Goal: Information Seeking & Learning: Find specific fact

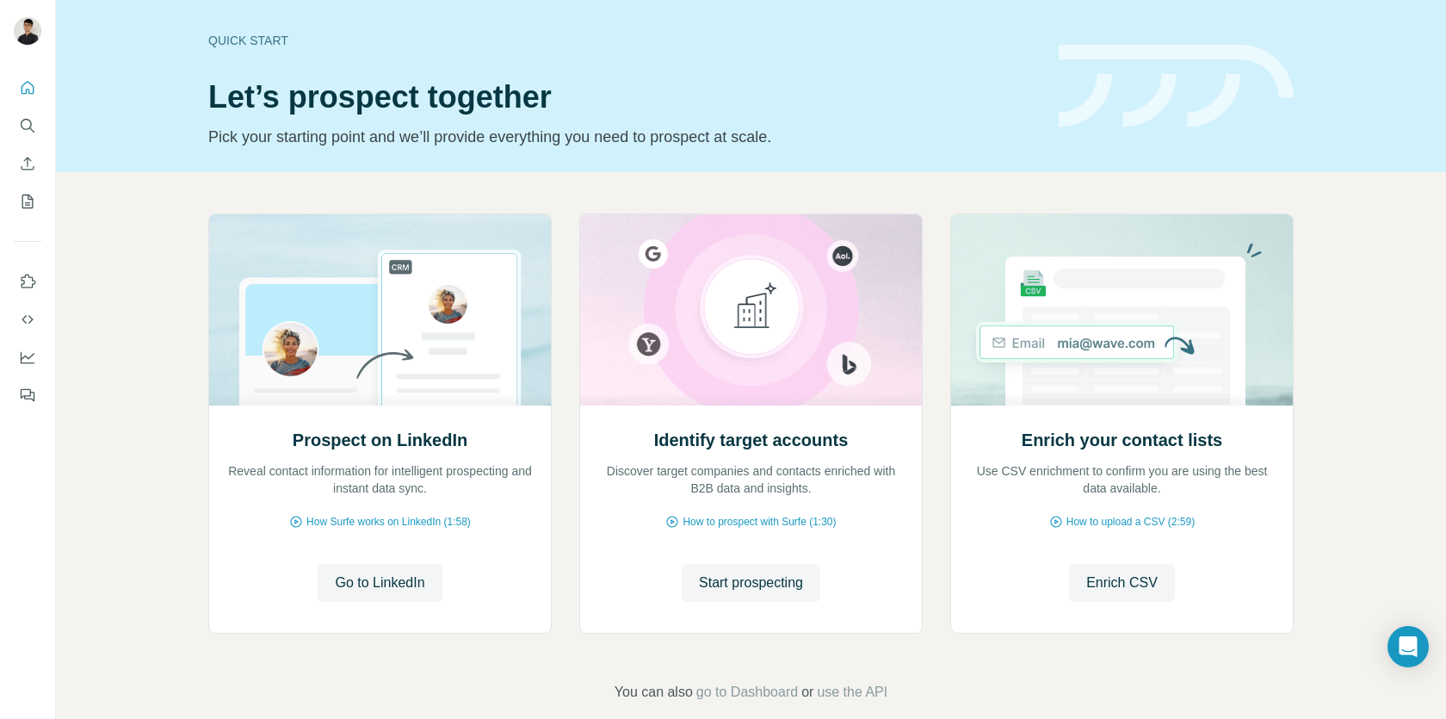
click at [45, 123] on div at bounding box center [27, 236] width 55 height 349
click at [38, 123] on button "Search" at bounding box center [28, 125] width 28 height 31
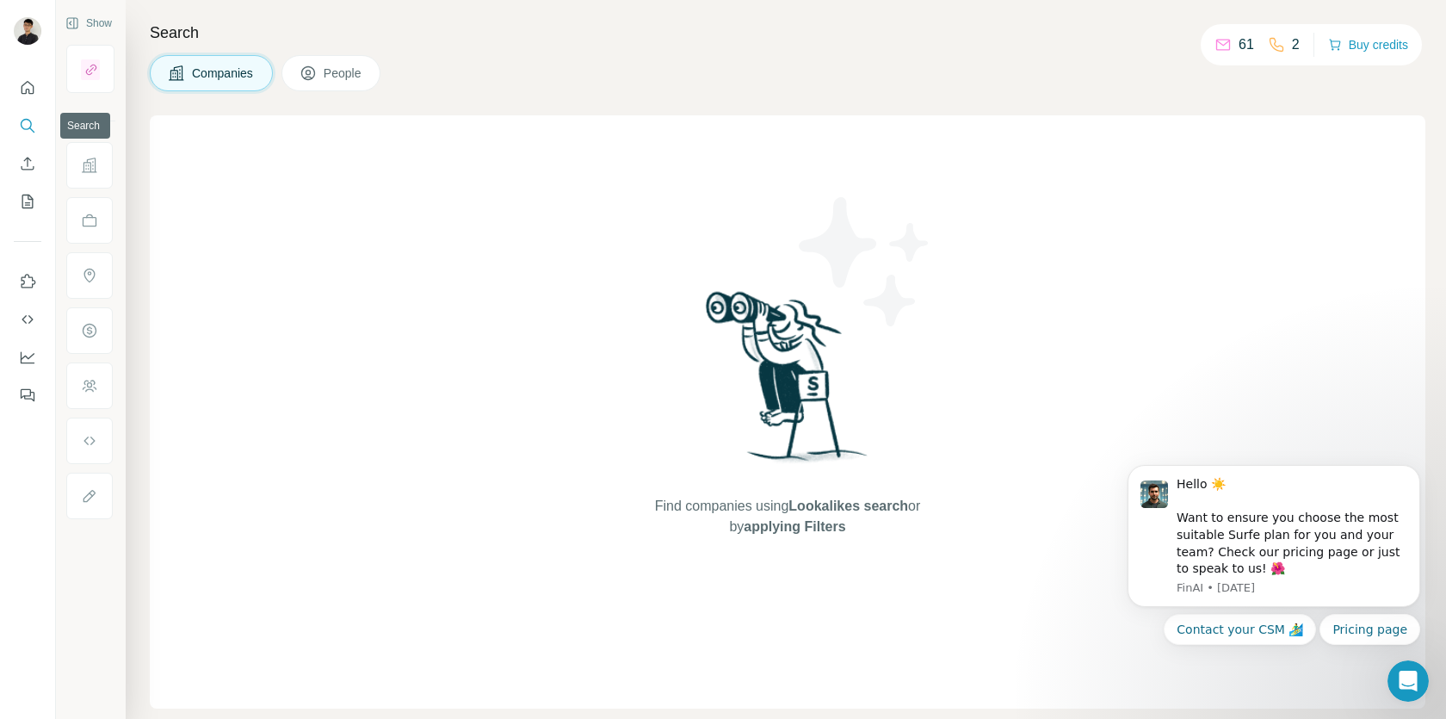
click at [32, 121] on icon "Search" at bounding box center [27, 125] width 17 height 17
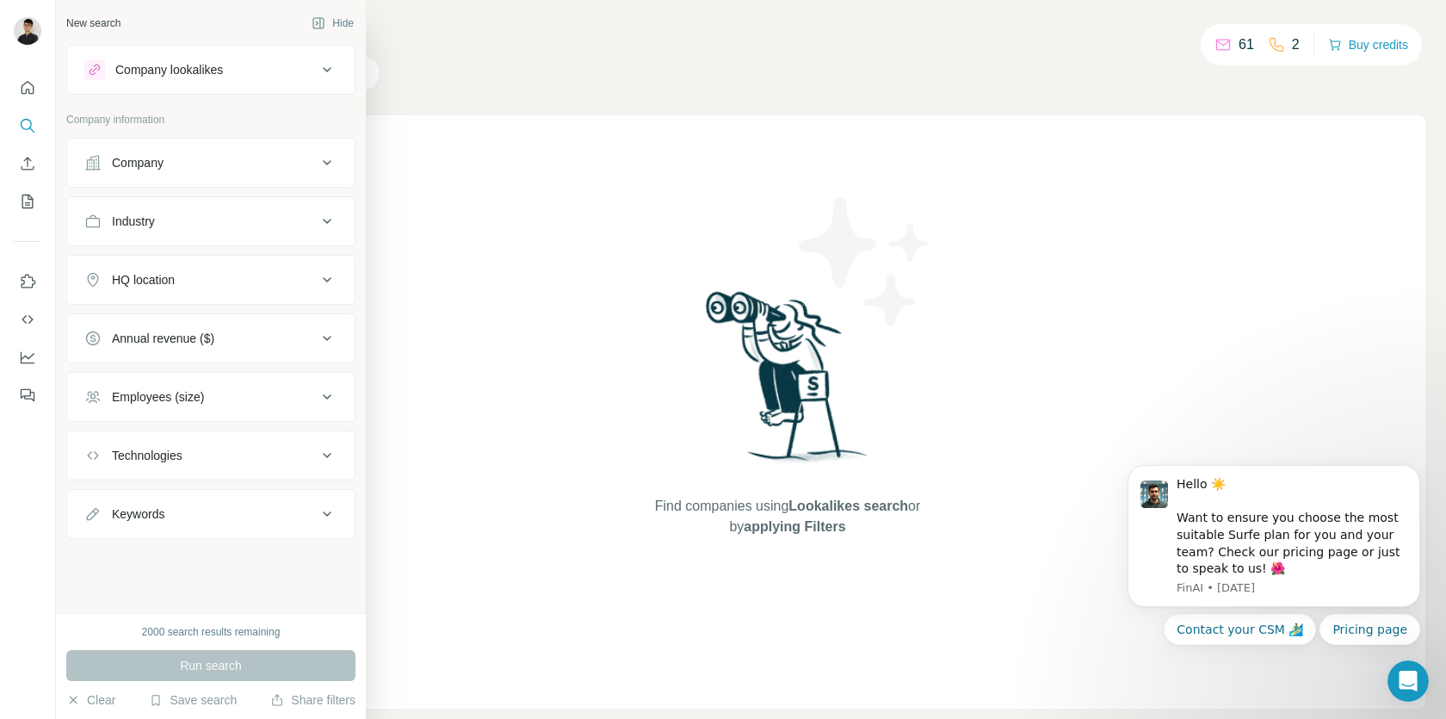
click at [207, 197] on div "Industry" at bounding box center [210, 221] width 289 height 50
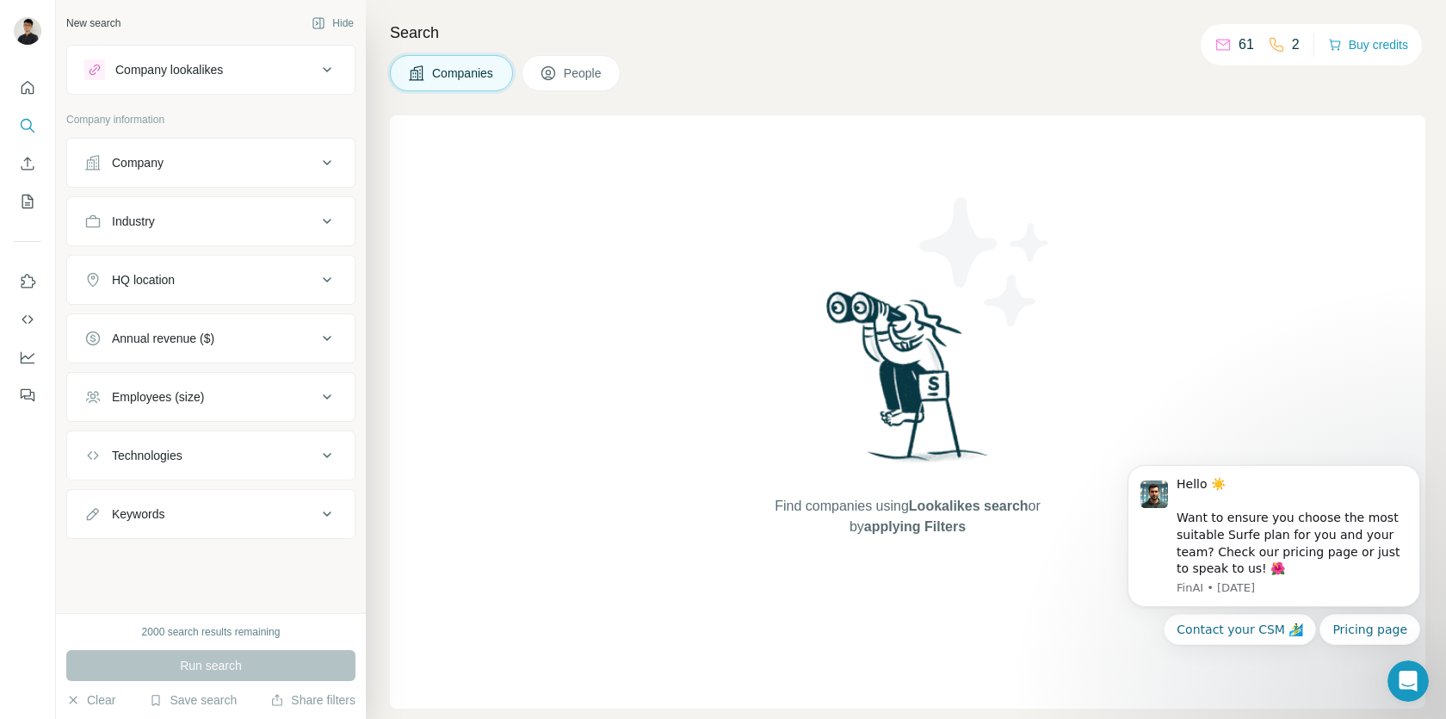
click at [232, 176] on button "Company" at bounding box center [210, 162] width 287 height 41
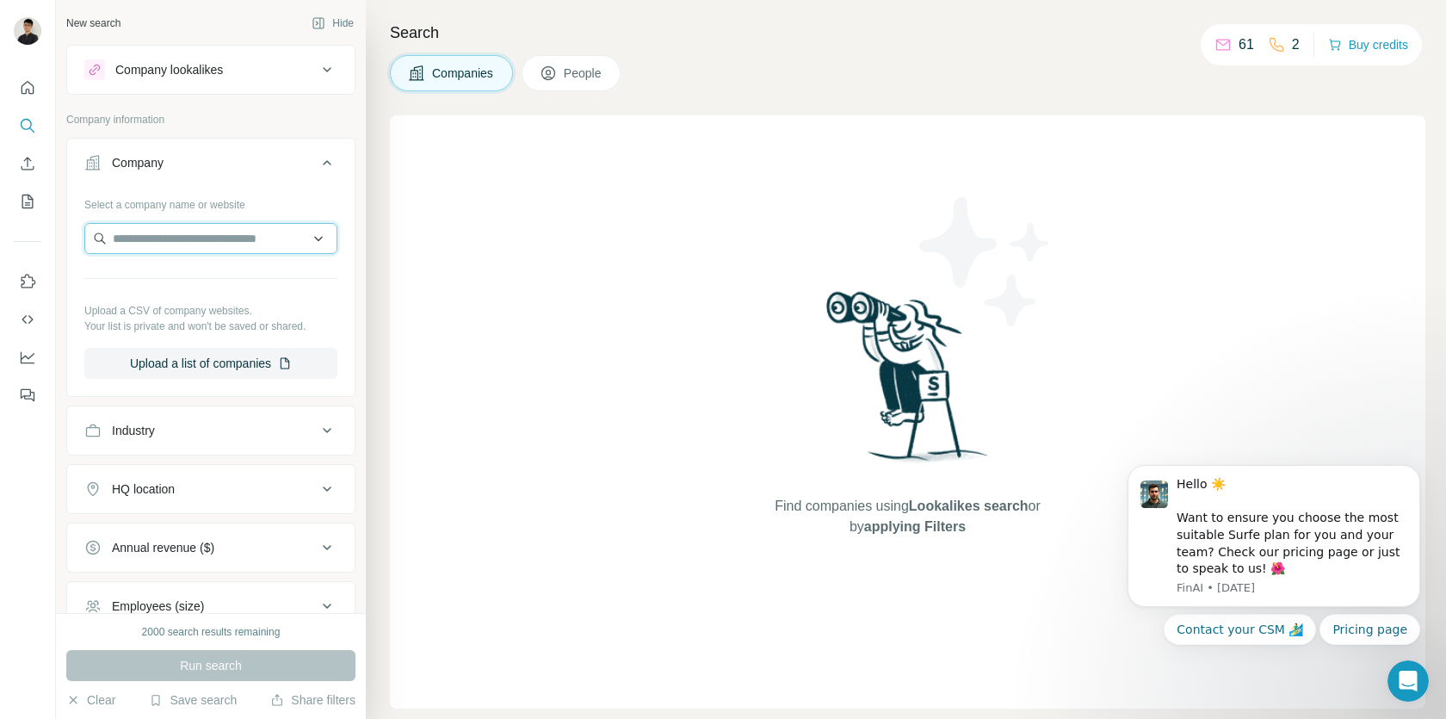
click at [199, 250] on input "text" at bounding box center [210, 238] width 253 height 31
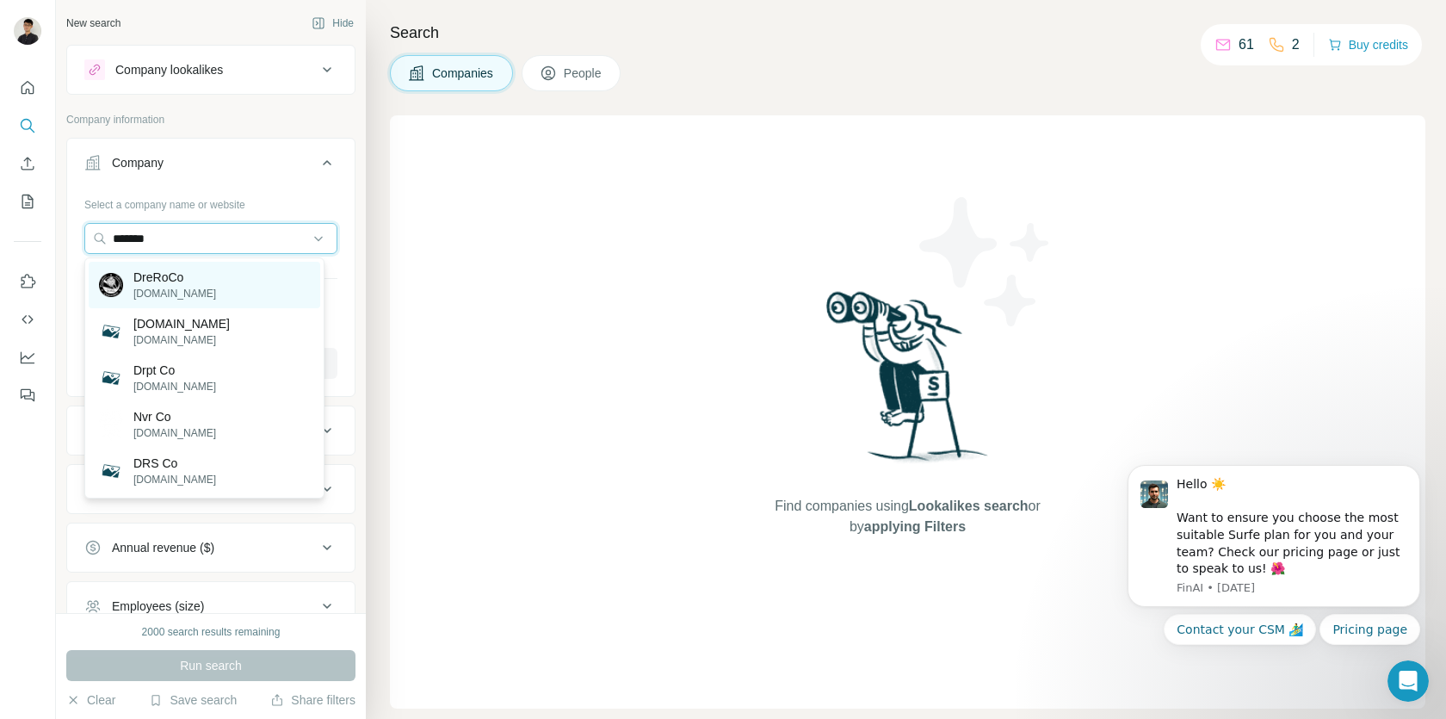
type input "*******"
click at [259, 272] on div "DreRoCo [DOMAIN_NAME]" at bounding box center [205, 285] width 232 height 46
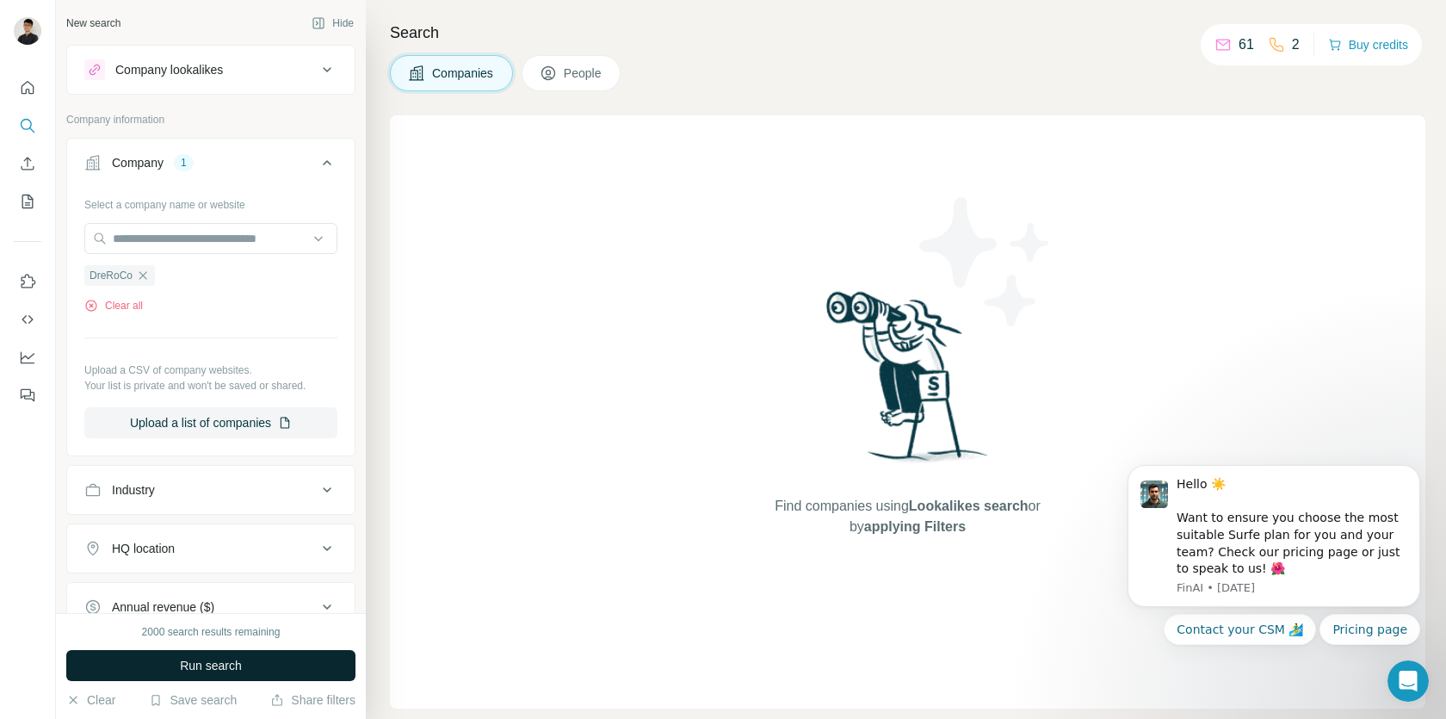
click at [260, 656] on button "Run search" at bounding box center [210, 665] width 289 height 31
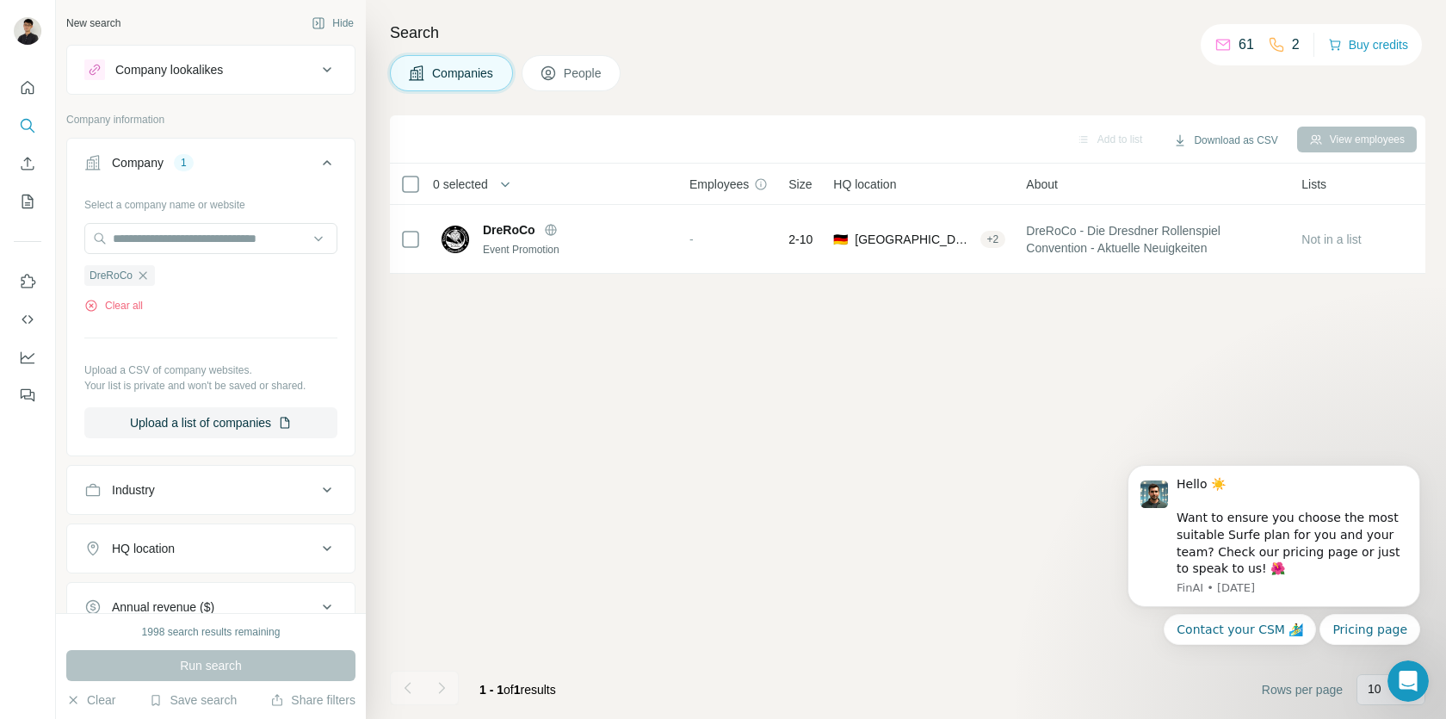
click at [232, 72] on div "Company lookalikes" at bounding box center [200, 69] width 232 height 21
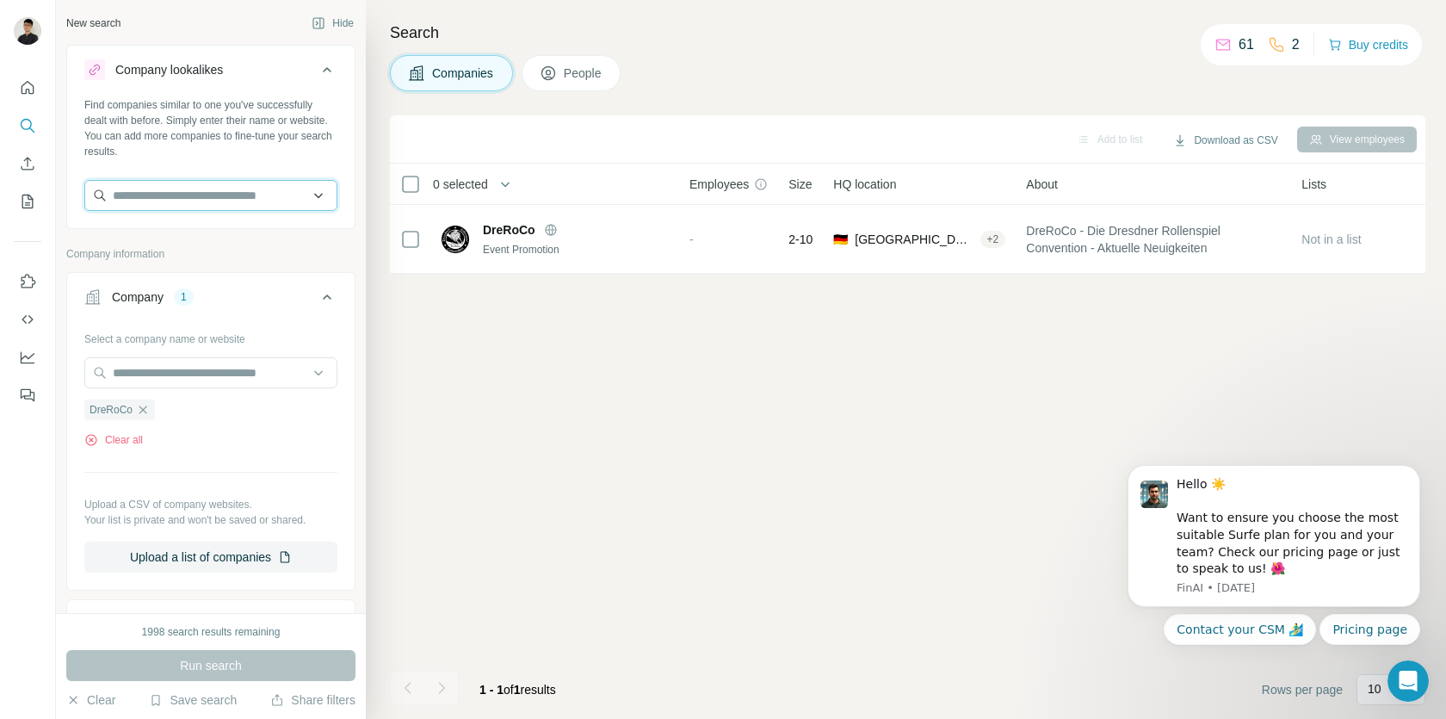
click at [229, 191] on input "text" at bounding box center [210, 195] width 253 height 31
click at [213, 381] on input "text" at bounding box center [210, 372] width 253 height 31
click at [223, 457] on div "Select a company name or website DreRoCo Clear all Upload a CSV of company webs…" at bounding box center [210, 448] width 253 height 248
click at [114, 434] on button "Clear all" at bounding box center [113, 439] width 59 height 15
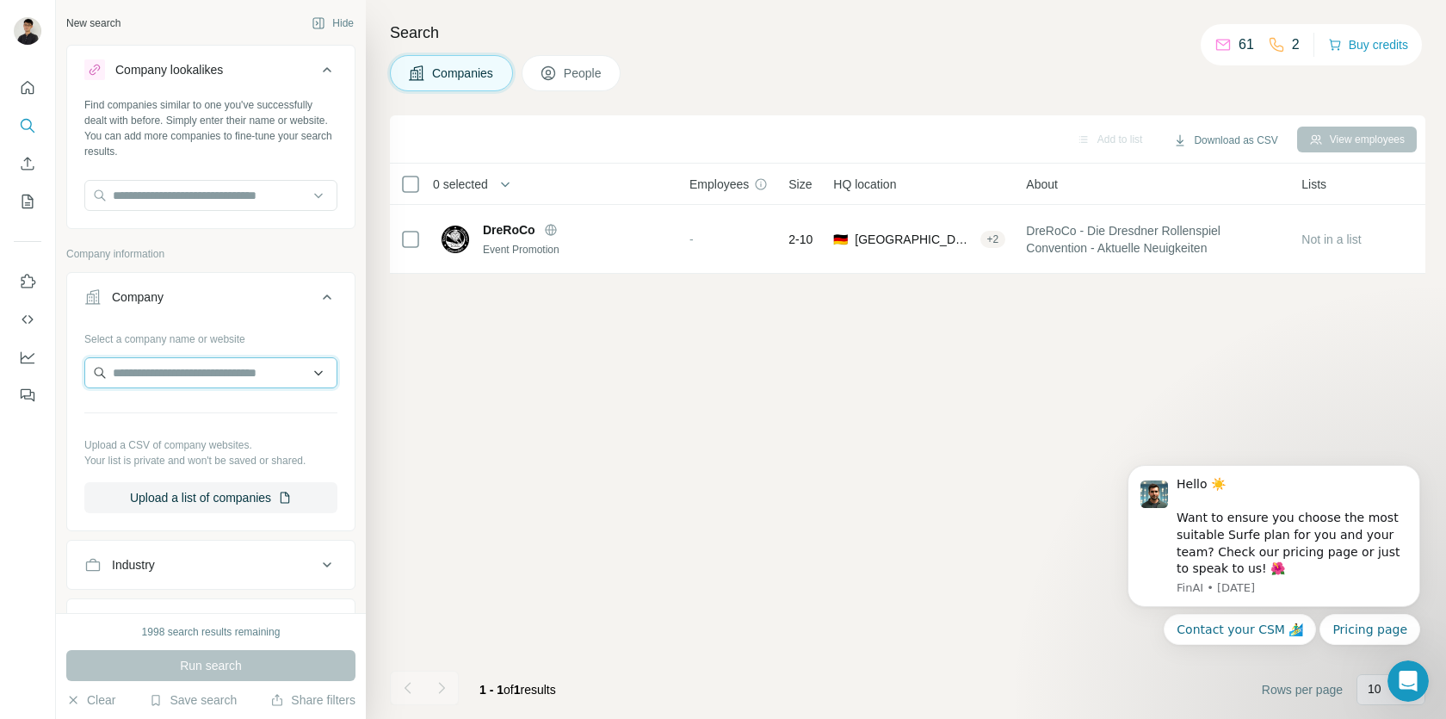
click at [173, 383] on input "text" at bounding box center [210, 372] width 253 height 31
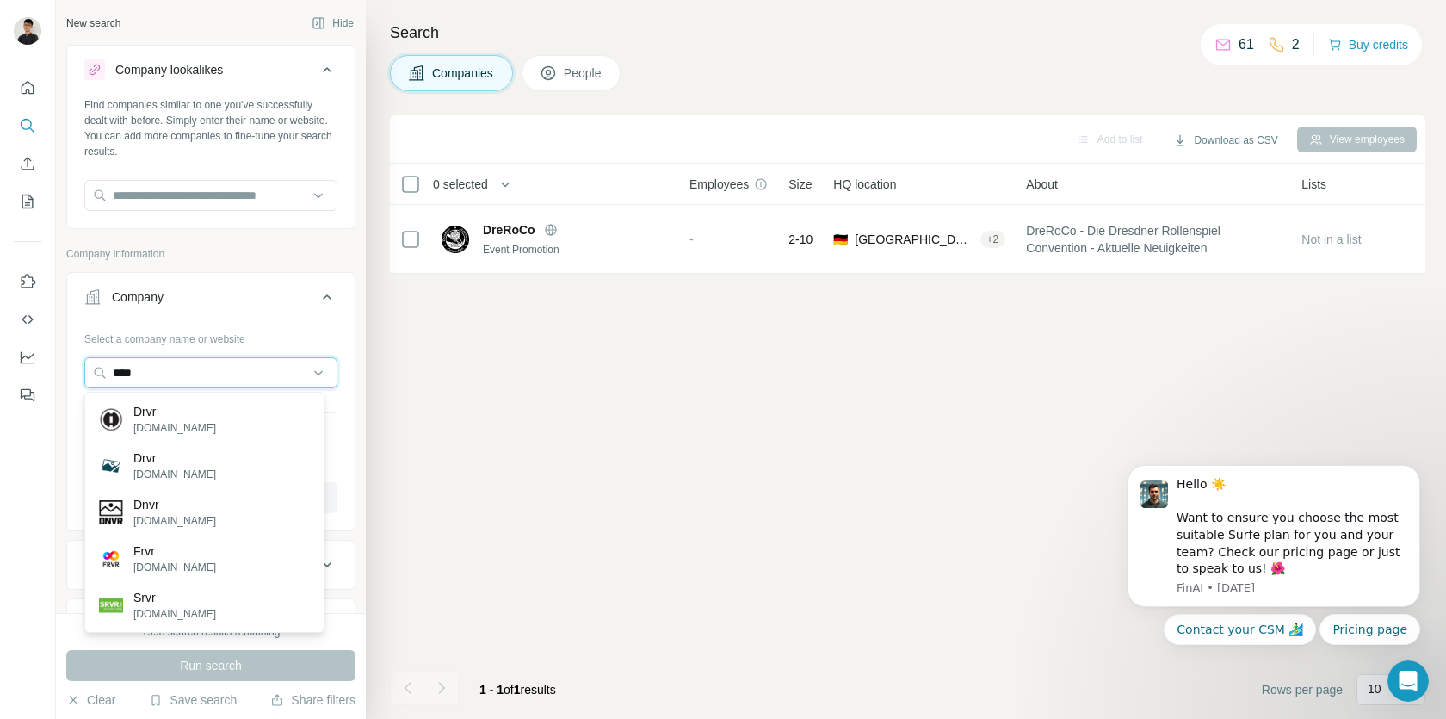
type input "****"
click at [251, 423] on div "Drvr [DOMAIN_NAME]" at bounding box center [205, 419] width 232 height 46
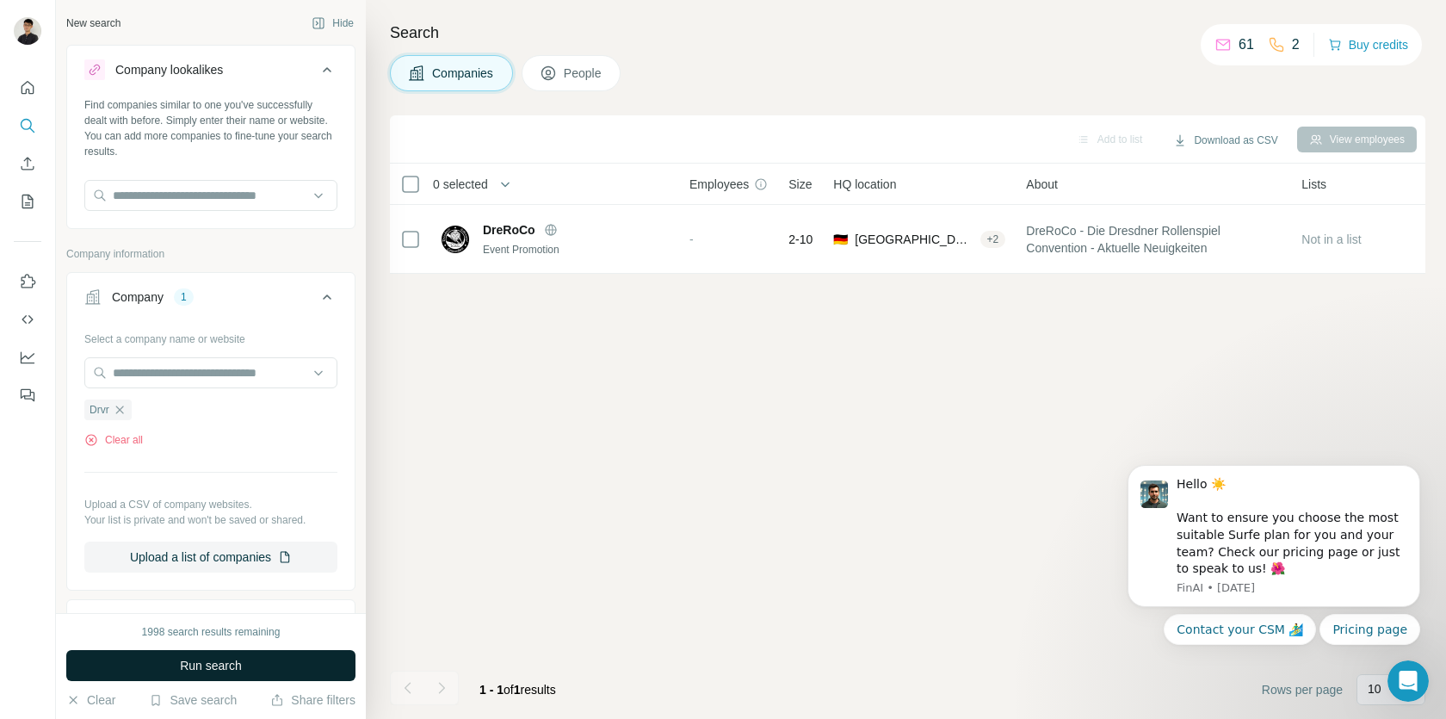
click at [205, 660] on span "Run search" at bounding box center [211, 665] width 62 height 17
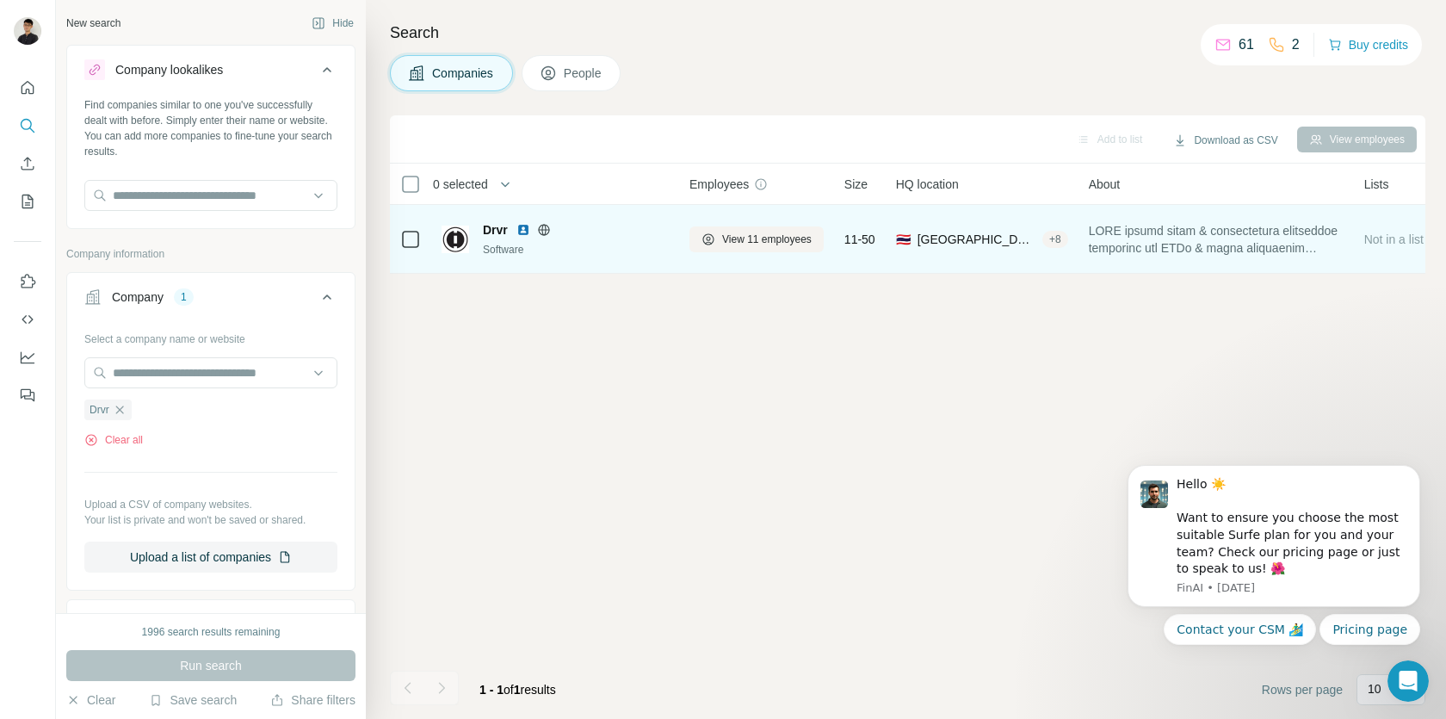
click at [500, 238] on span "Drvr" at bounding box center [495, 229] width 25 height 17
click at [494, 232] on span "Drvr" at bounding box center [495, 229] width 25 height 17
click at [474, 239] on div "Drvr Software" at bounding box center [555, 239] width 227 height 36
click at [454, 245] on img at bounding box center [456, 239] width 28 height 28
click at [809, 234] on span "View 11 employees" at bounding box center [767, 239] width 90 height 15
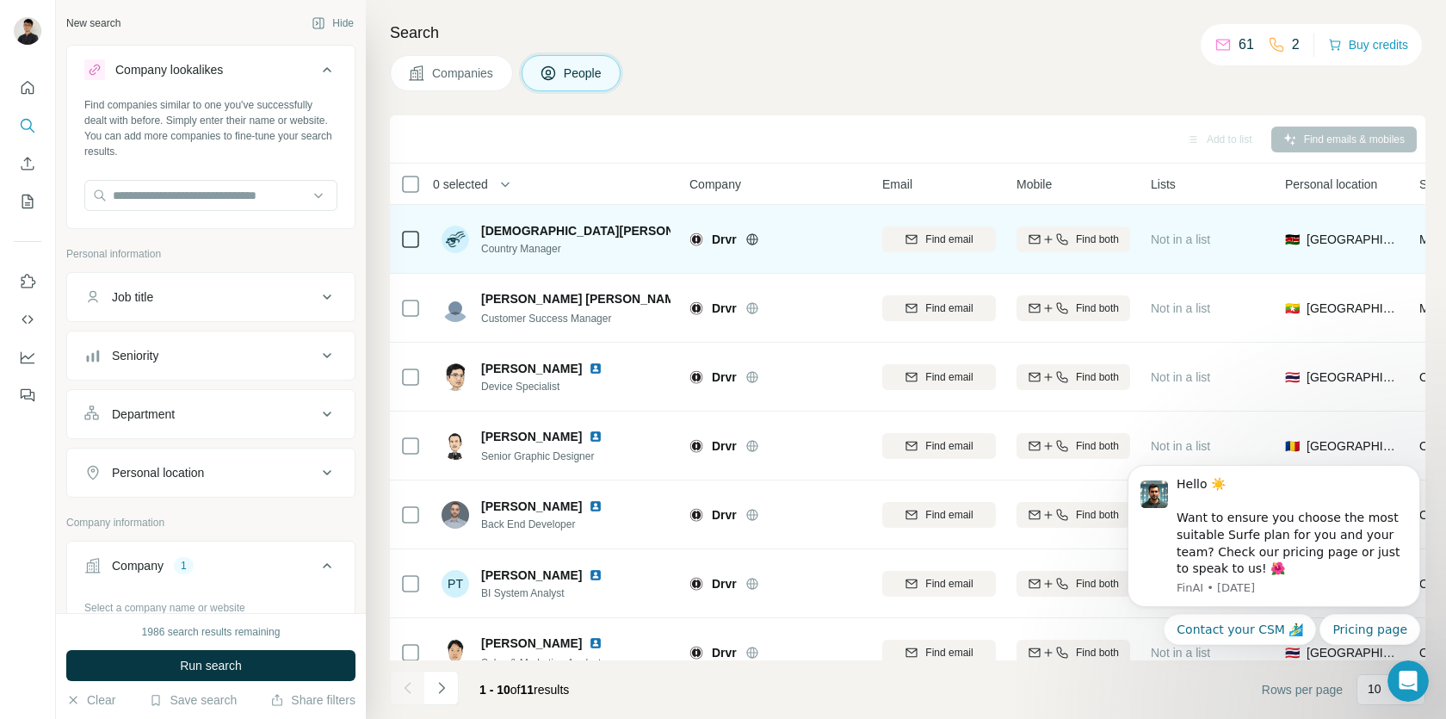
click at [727, 236] on img at bounding box center [734, 231] width 14 height 14
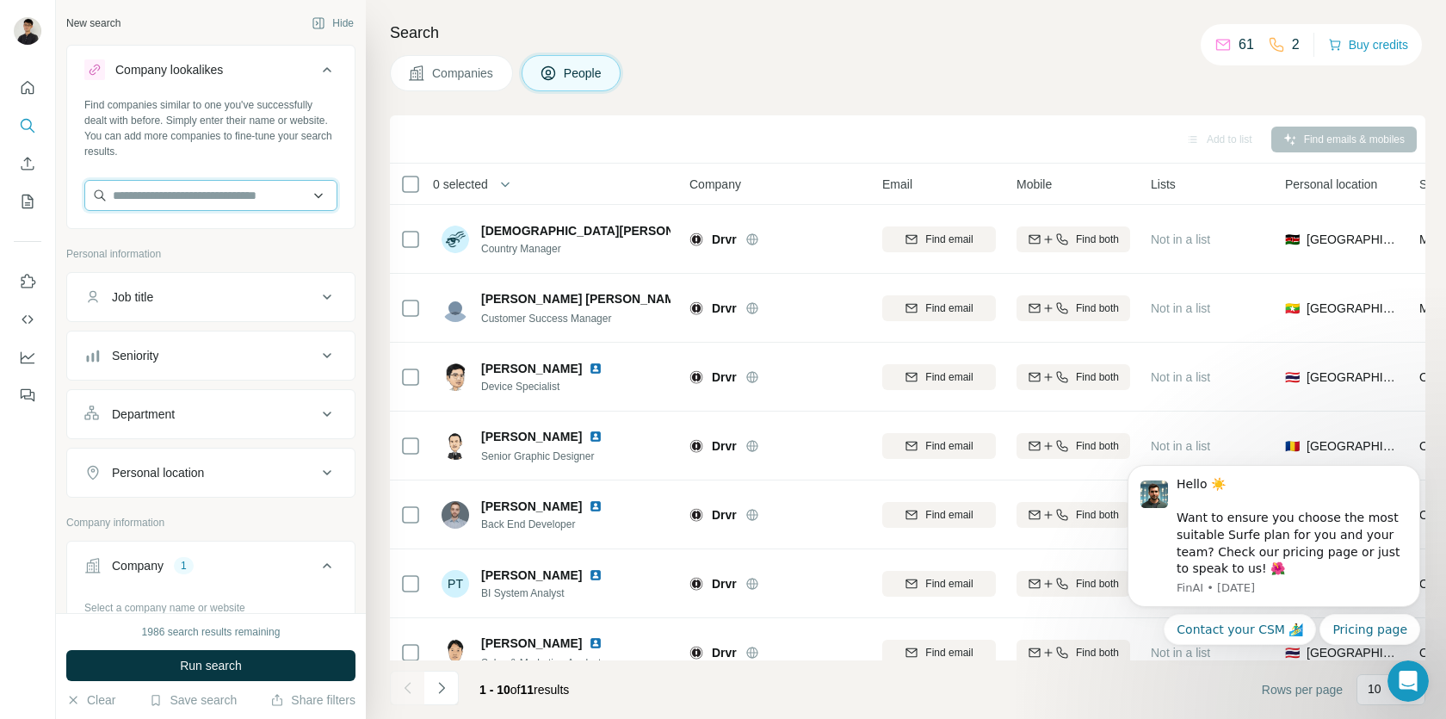
click at [228, 204] on input "text" at bounding box center [210, 195] width 253 height 31
type input "*"
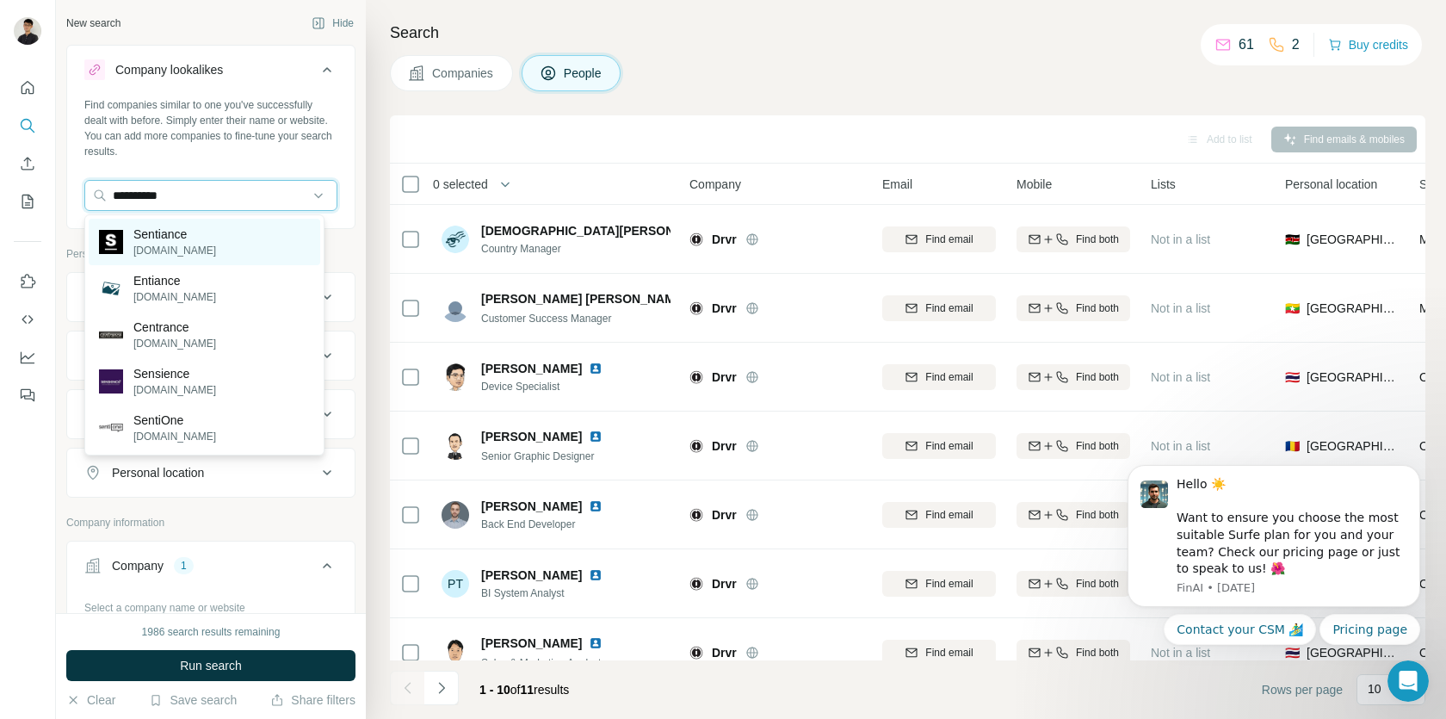
type input "*********"
click at [241, 245] on div "Sentiance [DOMAIN_NAME]" at bounding box center [205, 242] width 232 height 46
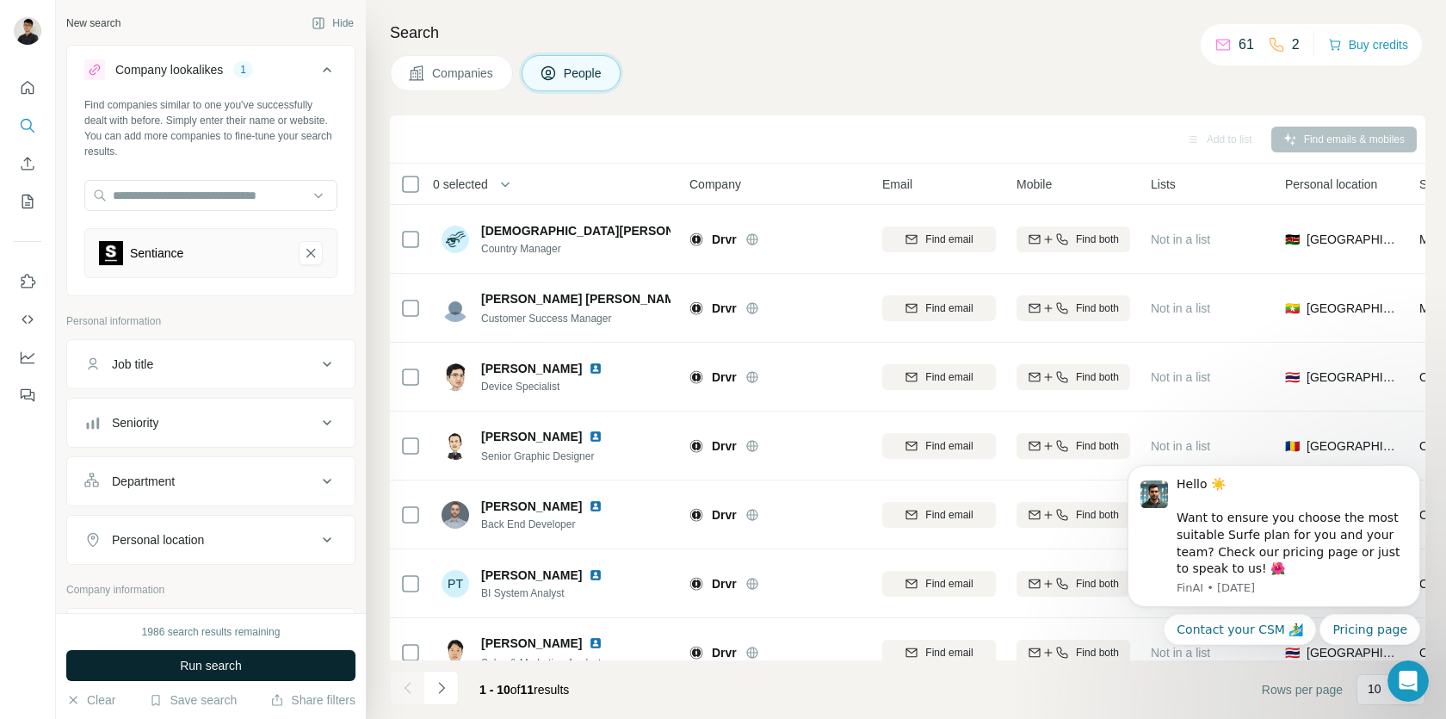
click at [216, 668] on span "Run search" at bounding box center [211, 665] width 62 height 17
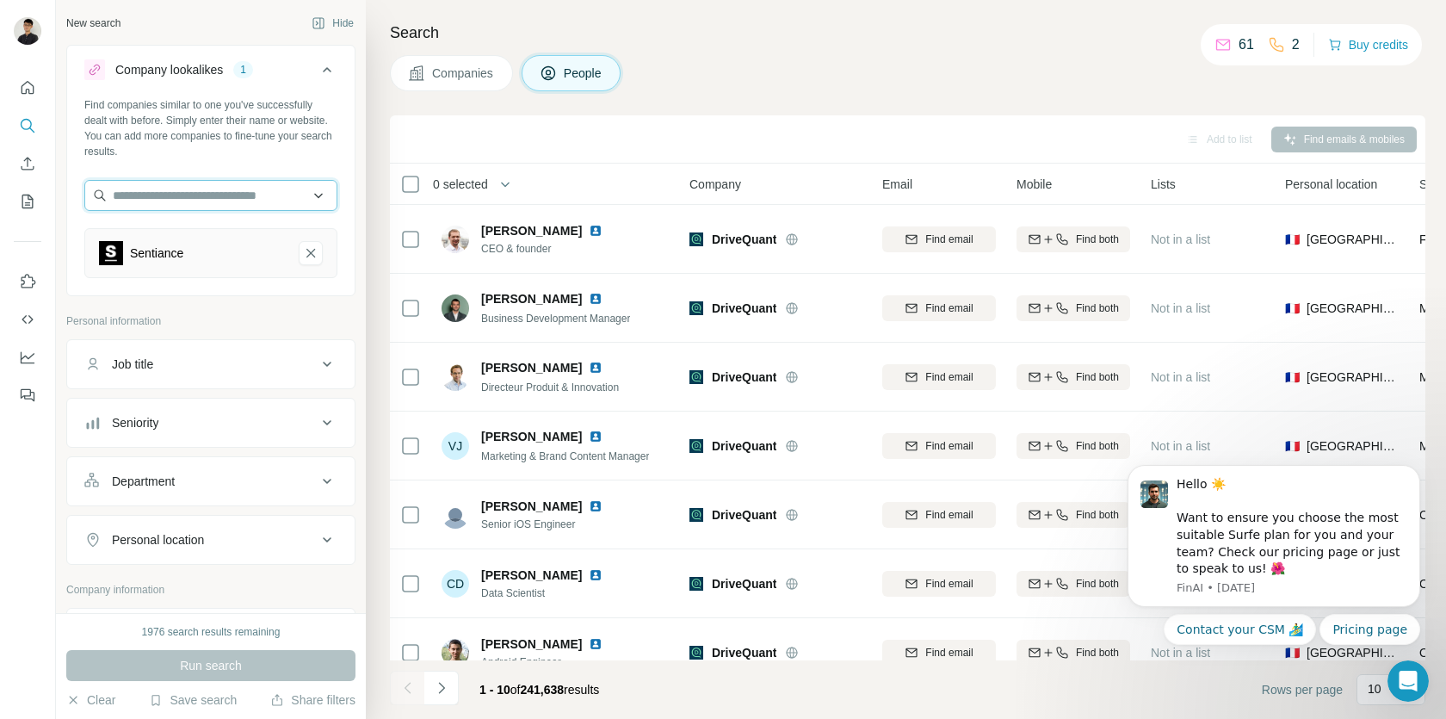
click at [188, 201] on input "text" at bounding box center [210, 195] width 253 height 31
type input "**********"
click at [61, 269] on div "New search Hide Company lookalikes 1 Find companies similar to one you've succe…" at bounding box center [211, 306] width 310 height 613
click at [330, 369] on button "Job title" at bounding box center [210, 363] width 287 height 41
click at [262, 409] on input "text" at bounding box center [193, 407] width 219 height 31
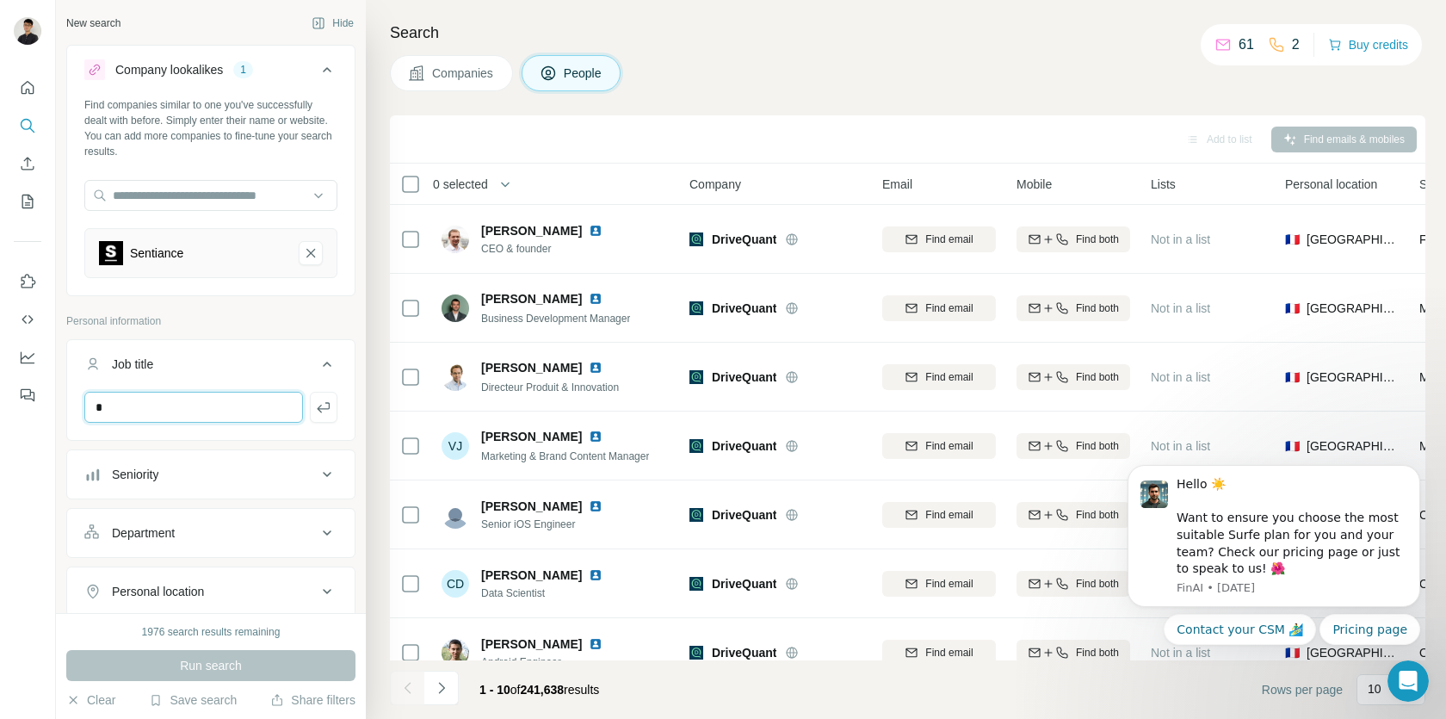
click at [223, 400] on input "*" at bounding box center [193, 407] width 219 height 31
click at [227, 399] on input "**********" at bounding box center [193, 407] width 219 height 31
type input "**********"
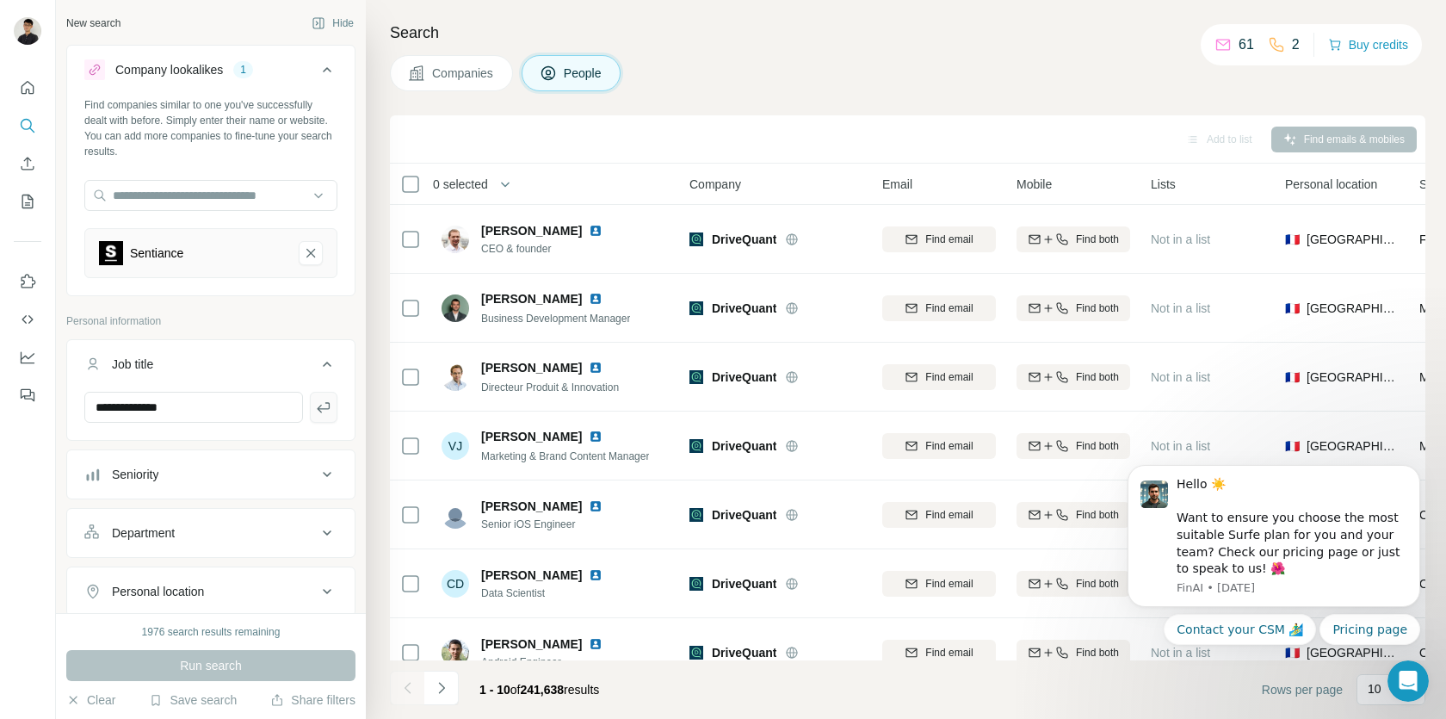
click at [318, 417] on button "button" at bounding box center [324, 407] width 28 height 31
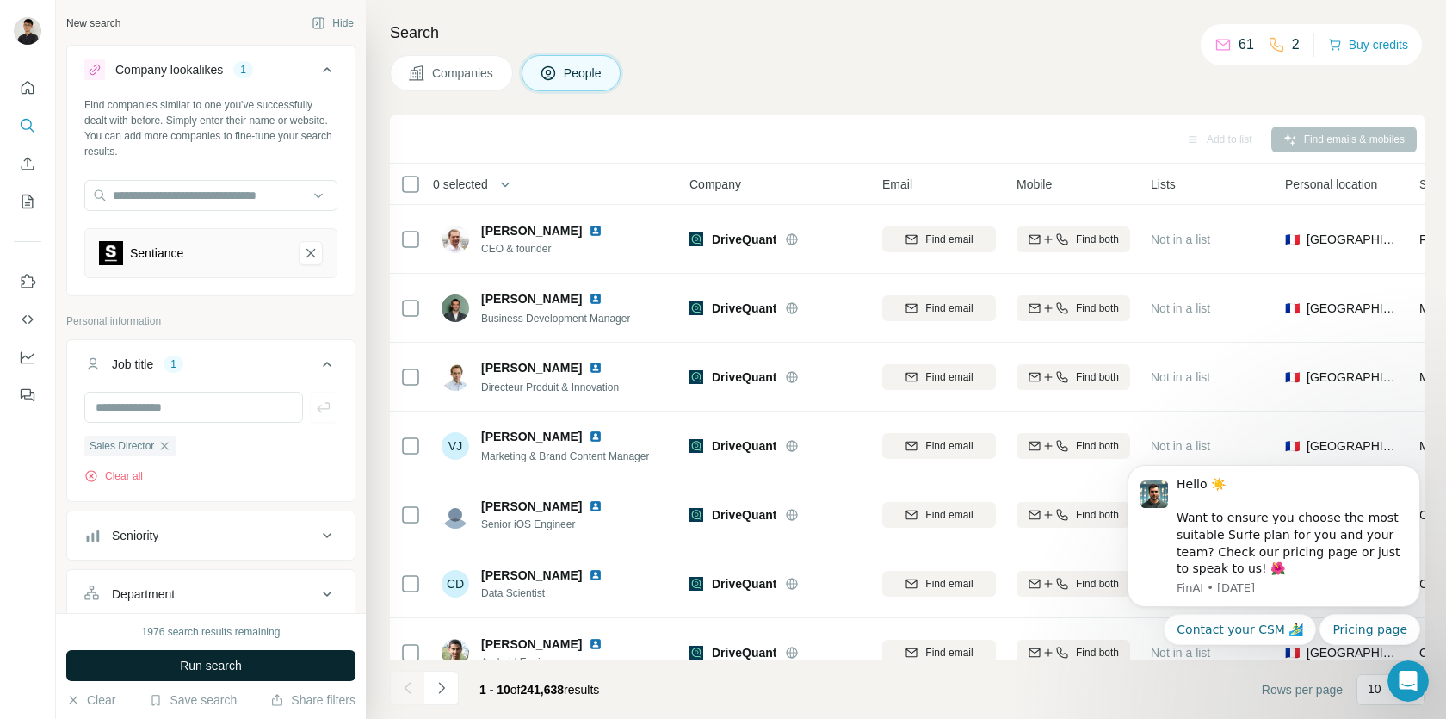
click at [312, 660] on button "Run search" at bounding box center [210, 665] width 289 height 31
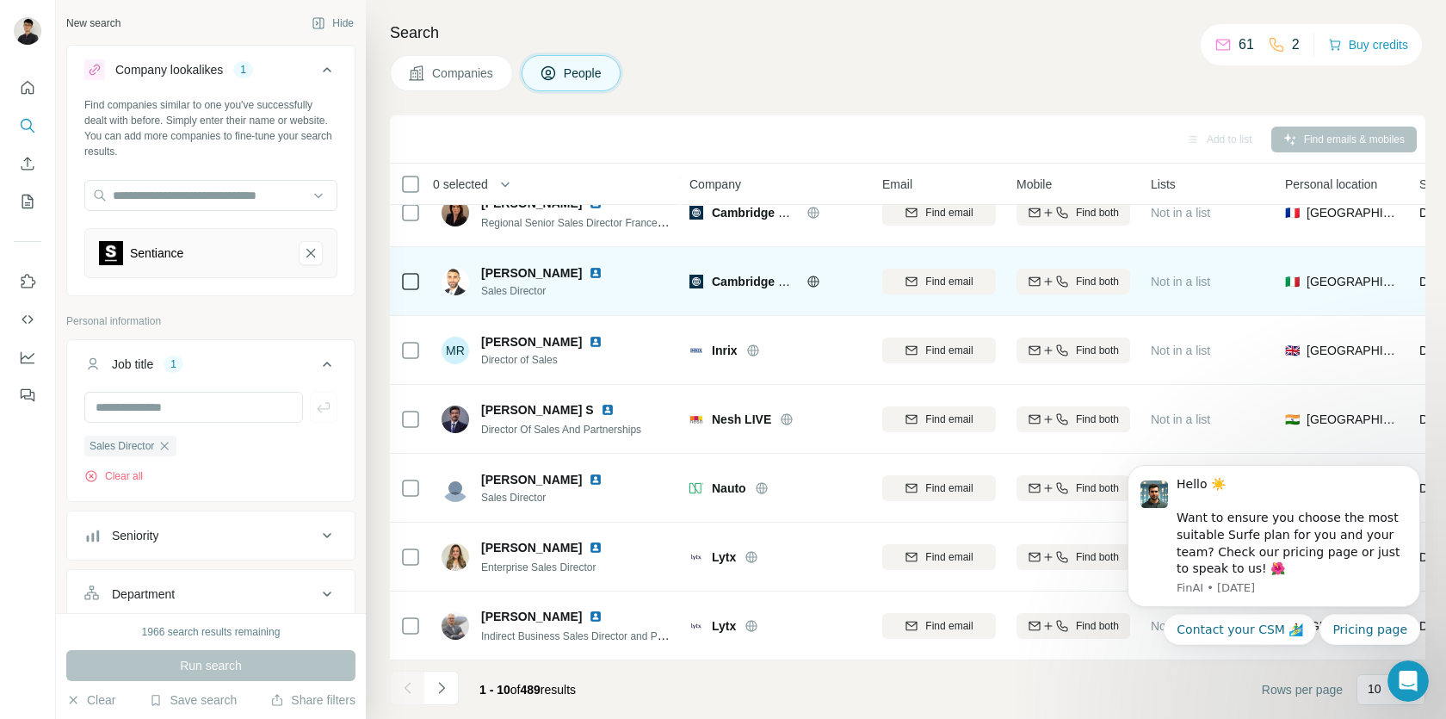
scroll to position [243, 0]
